Goal: Use online tool/utility

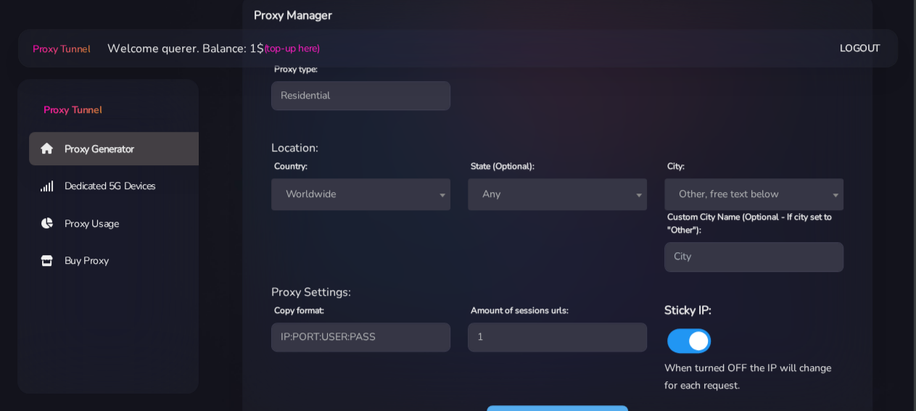
scroll to position [604, 0]
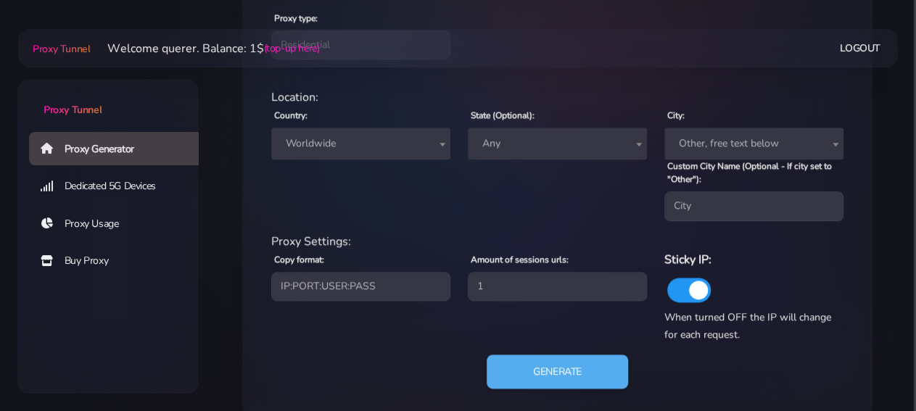
click at [382, 165] on div "Country: Worldwide [GEOGRAPHIC_DATA] [GEOGRAPHIC_DATA] [GEOGRAPHIC_DATA] [GEOGR…" at bounding box center [361, 163] width 197 height 115
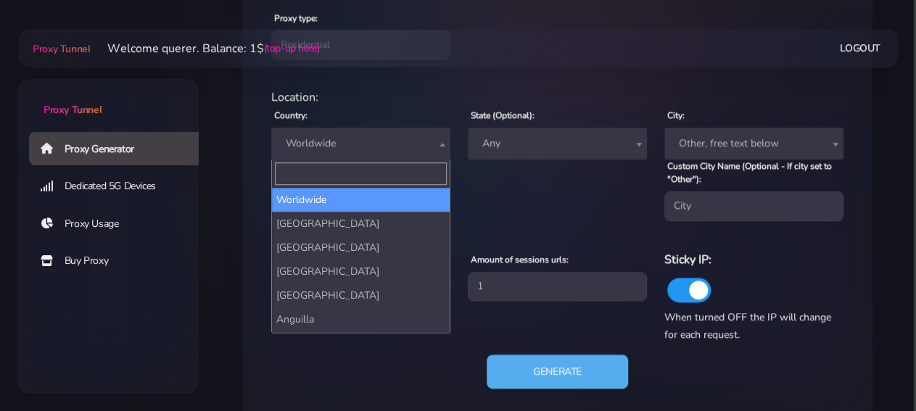
click at [370, 147] on span "Worldwide" at bounding box center [361, 143] width 162 height 20
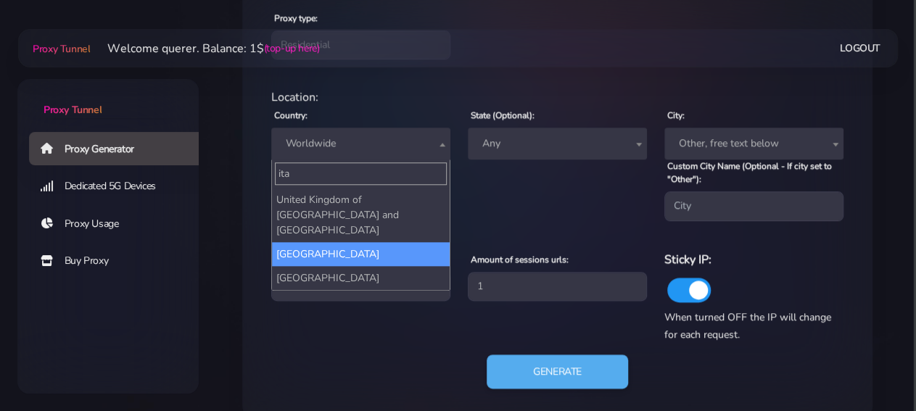
type input "ita"
select select "IT"
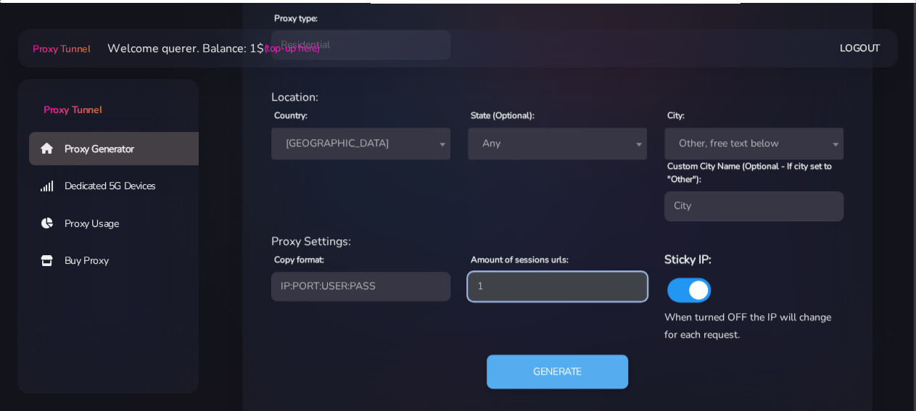
click at [555, 282] on input "1" at bounding box center [557, 286] width 179 height 29
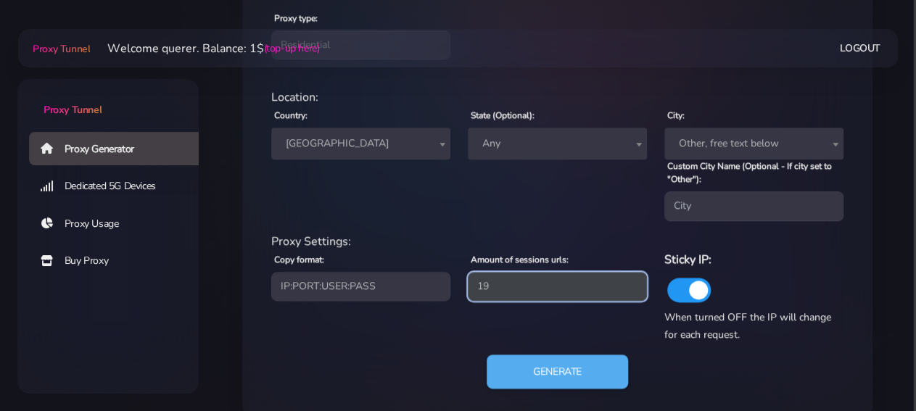
type input "19"
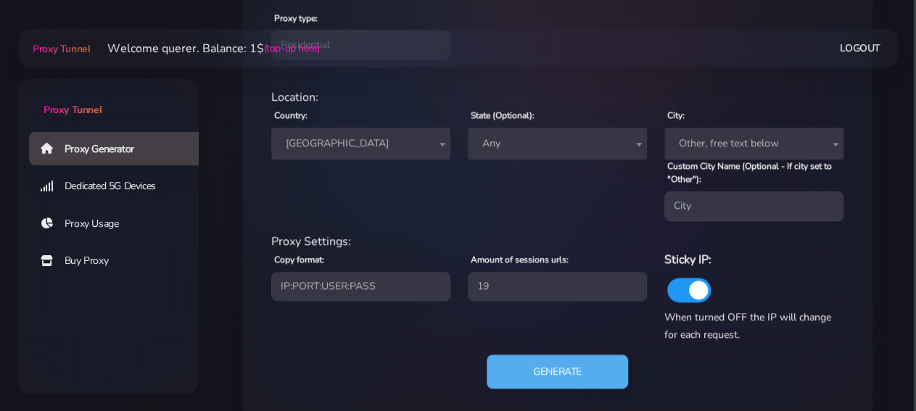
click at [558, 144] on span "Any" at bounding box center [558, 143] width 162 height 20
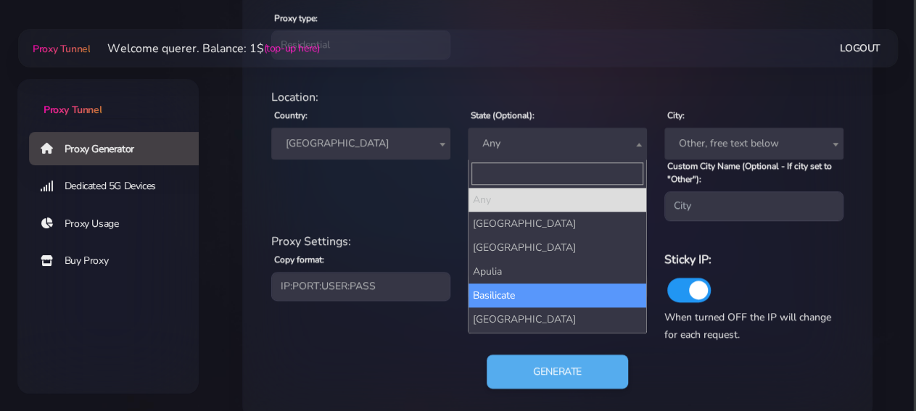
select select "Basilicate"
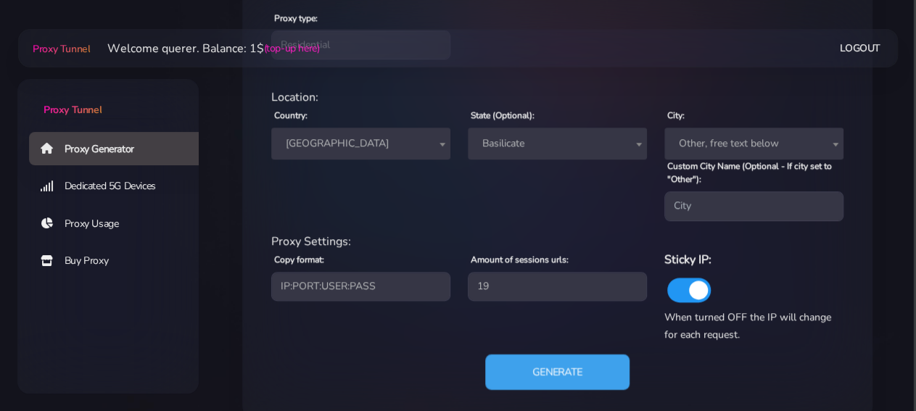
click at [574, 380] on button "Generate" at bounding box center [557, 372] width 144 height 36
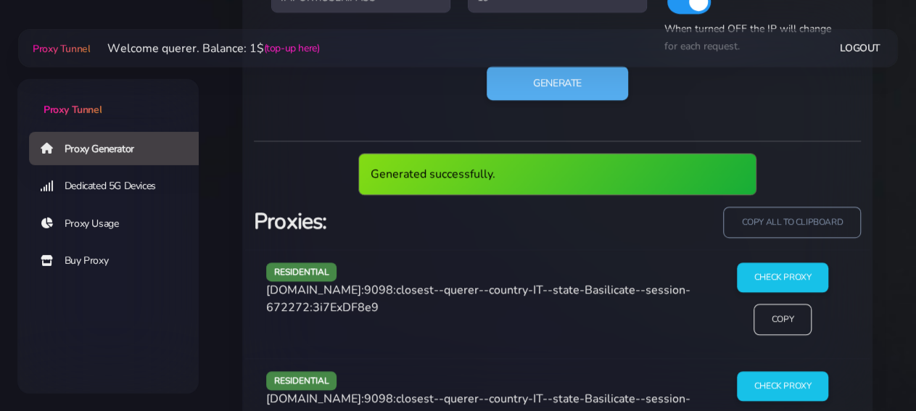
scroll to position [981, 0]
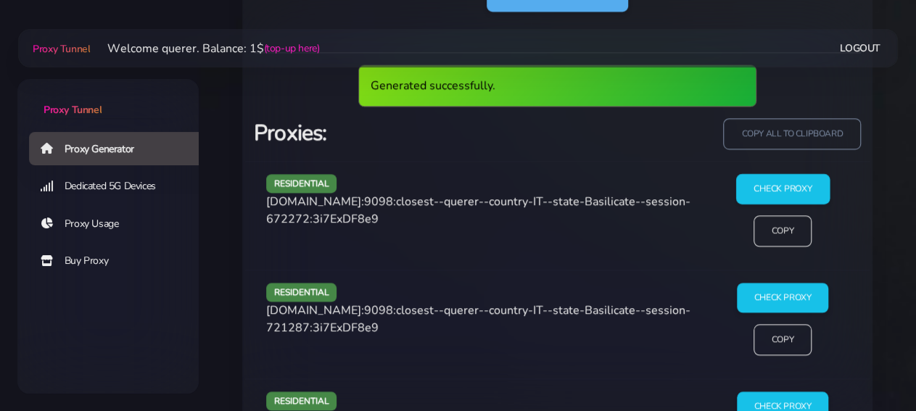
click at [778, 187] on input "Check Proxy" at bounding box center [783, 189] width 94 height 30
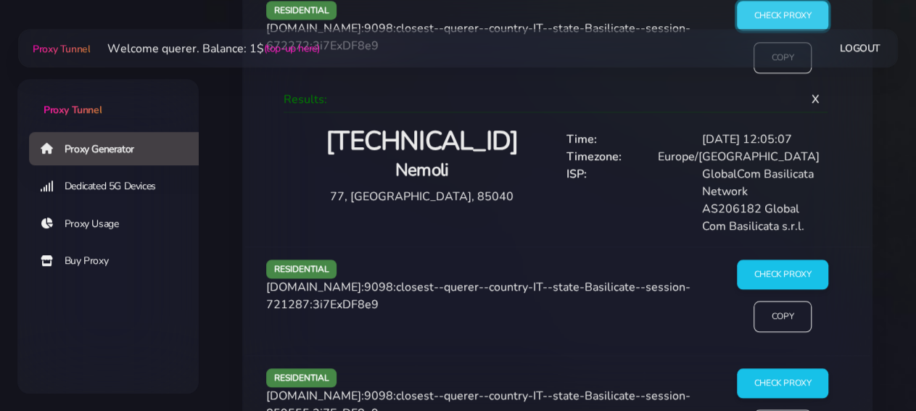
scroll to position [1056, 0]
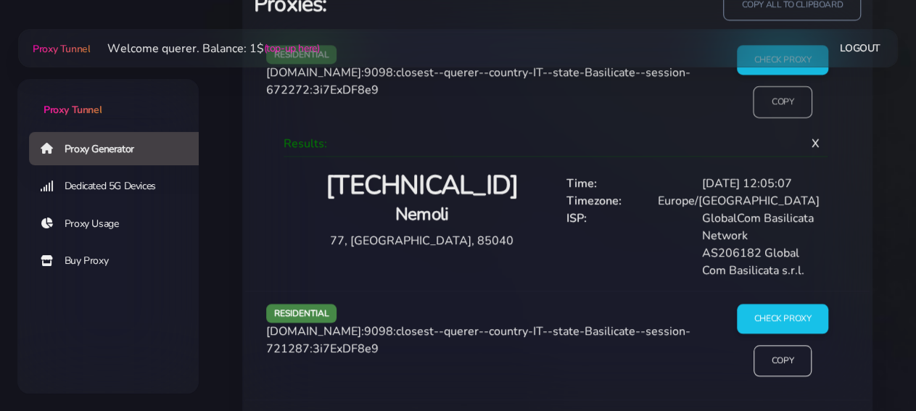
click at [770, 103] on input "Copy" at bounding box center [782, 102] width 59 height 32
